Goal: Task Accomplishment & Management: Manage account settings

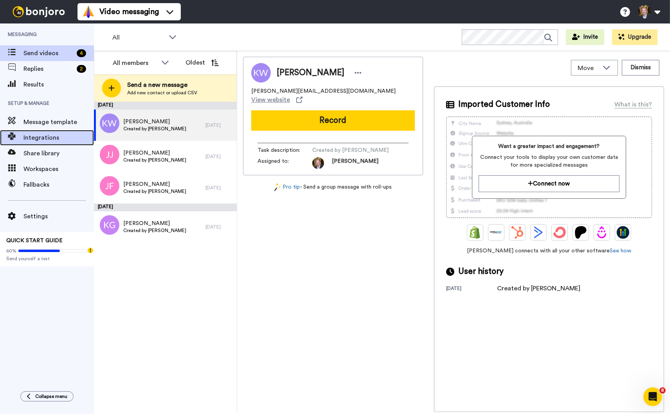
click at [40, 136] on span "Integrations" at bounding box center [58, 137] width 70 height 9
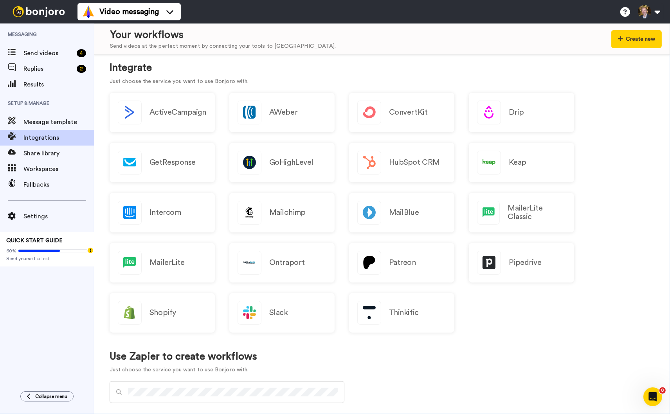
scroll to position [76, 0]
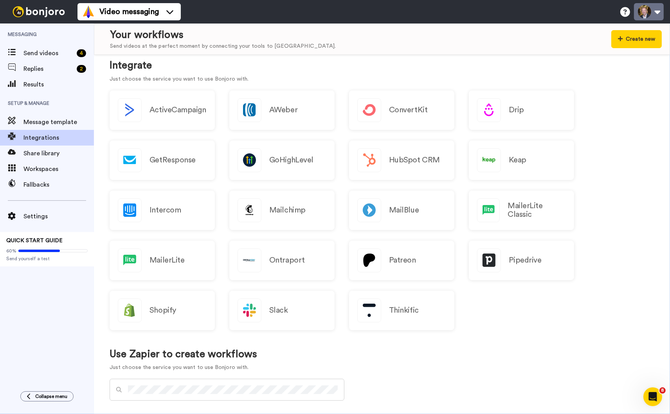
click at [649, 12] on button at bounding box center [649, 11] width 30 height 17
click at [26, 214] on span "Settings" at bounding box center [58, 216] width 70 height 9
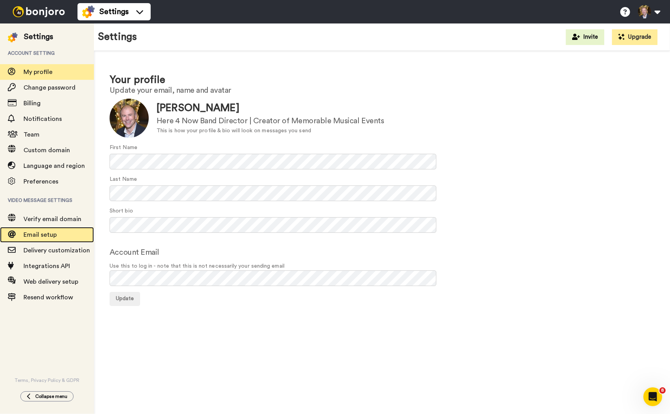
click at [34, 234] on span "Email setup" at bounding box center [39, 235] width 33 height 6
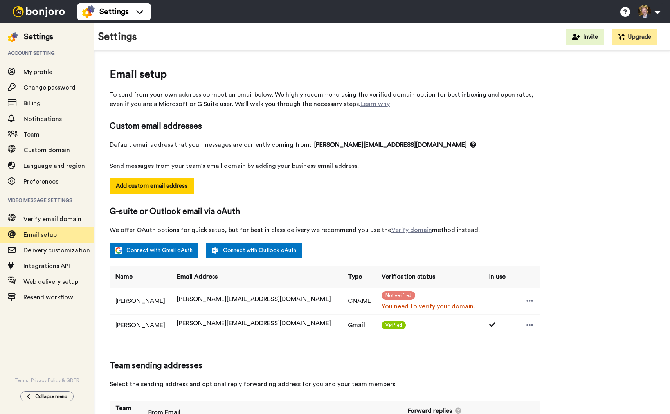
select select "143396"
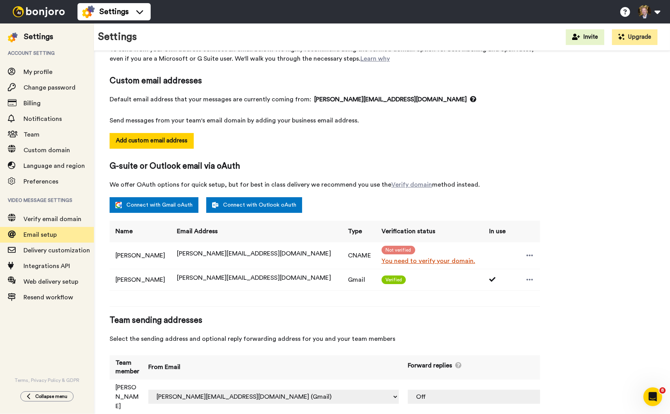
scroll to position [48, 0]
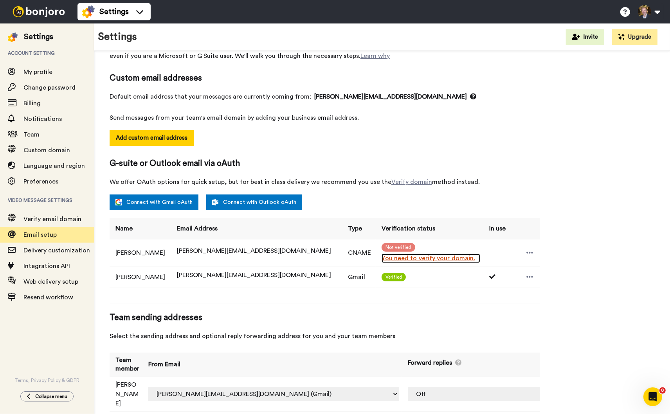
click at [392, 257] on link "You need to verify your domain." at bounding box center [430, 258] width 99 height 9
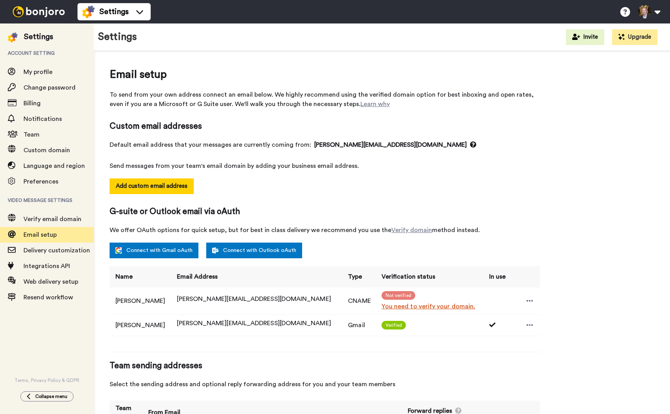
select select "143396"
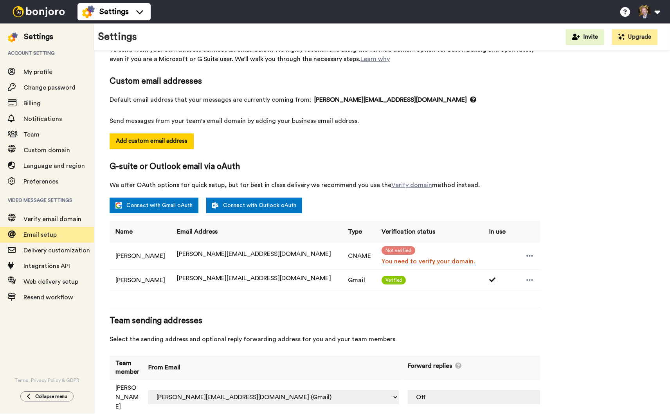
scroll to position [48, 0]
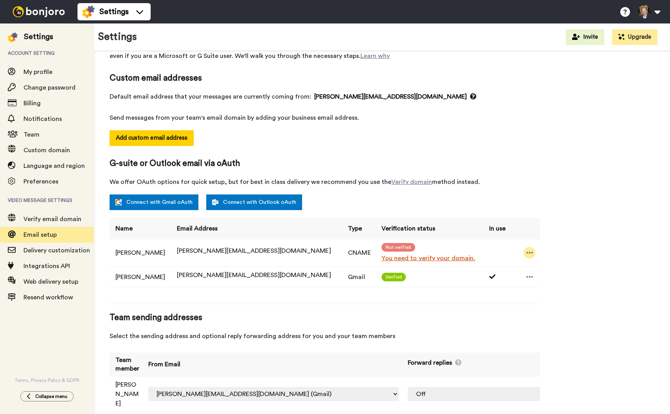
click at [526, 251] on icon at bounding box center [529, 253] width 7 height 8
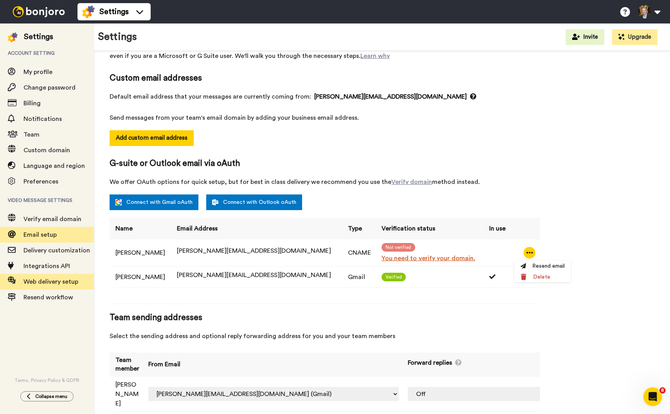
scroll to position [0, 0]
click at [561, 170] on div "Email setup To send from your own address connect an email below. We highly rec…" at bounding box center [382, 218] width 545 height 401
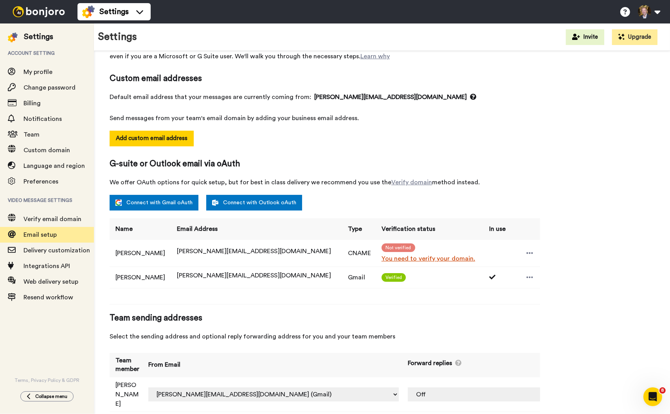
scroll to position [48, 0]
click at [381, 258] on link "You need to verify your domain." at bounding box center [430, 258] width 99 height 9
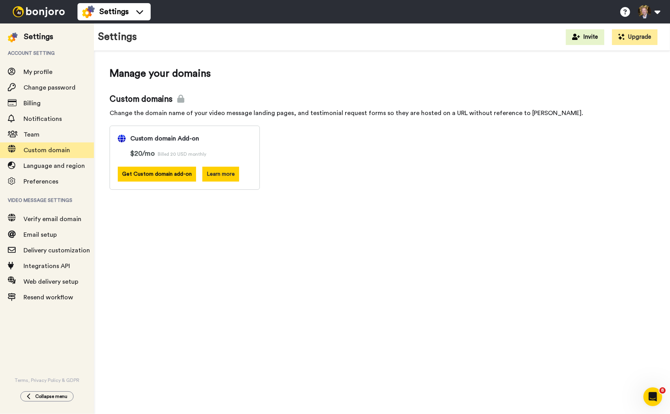
click at [226, 167] on button "Learn more" at bounding box center [220, 174] width 37 height 15
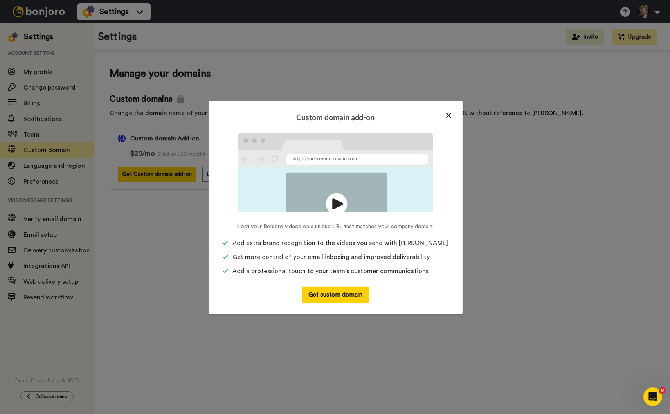
click at [446, 115] on icon at bounding box center [449, 116] width 6 height 8
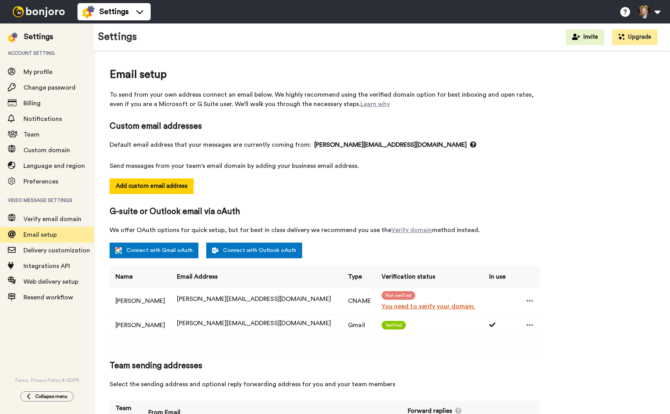
select select "143396"
click at [165, 249] on link "Connect with Gmail oAuth" at bounding box center [154, 251] width 89 height 16
select select "143396"
click at [526, 297] on icon at bounding box center [529, 301] width 7 height 8
click at [545, 314] on li "Resend email" at bounding box center [542, 314] width 57 height 11
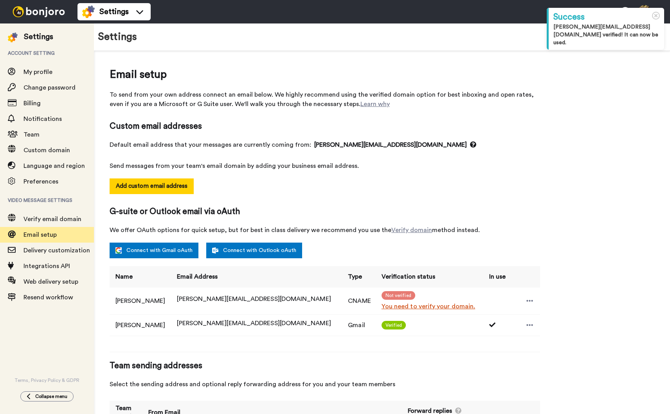
select select "143396"
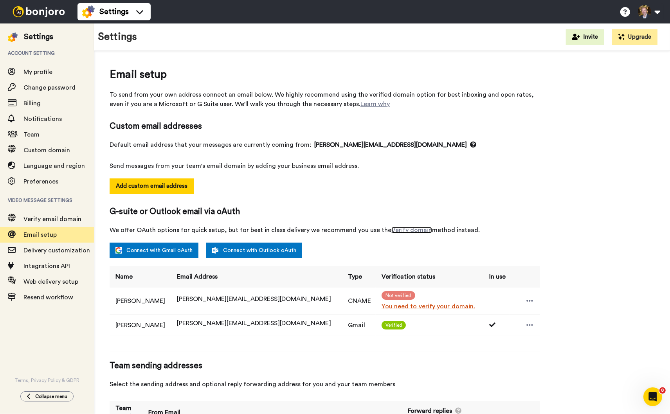
click at [397, 230] on link "Verify domain" at bounding box center [411, 230] width 41 height 6
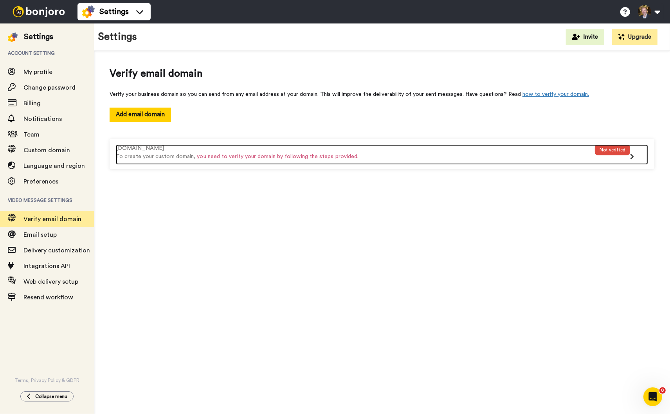
click at [326, 155] on span "you need to verify your domain by following the steps provided." at bounding box center [278, 156] width 162 height 5
